Goal: Find specific page/section: Find specific page/section

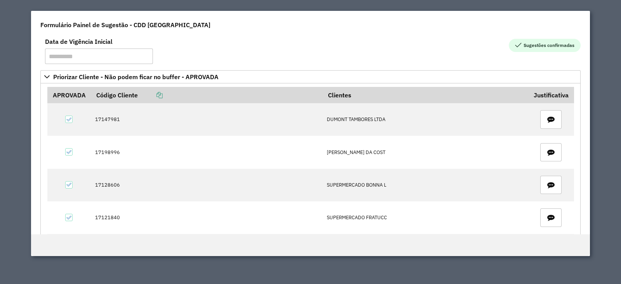
scroll to position [8, 0]
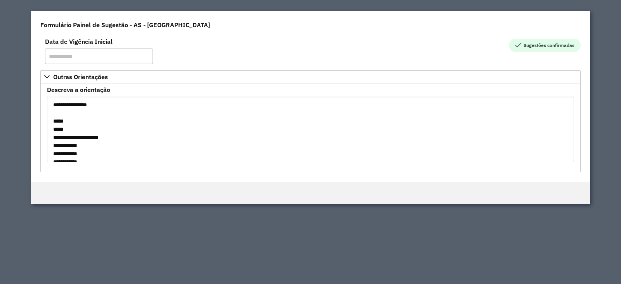
scroll to position [265, 0]
